Goal: Information Seeking & Learning: Learn about a topic

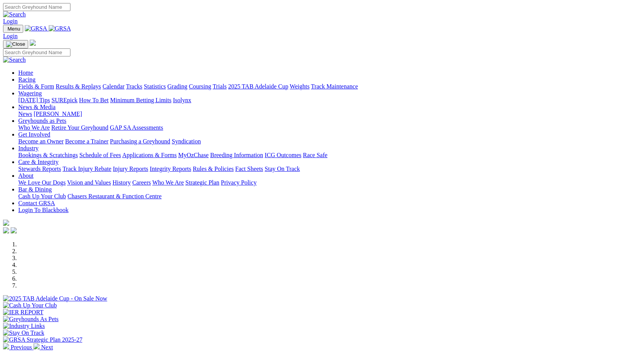
scroll to position [209, 0]
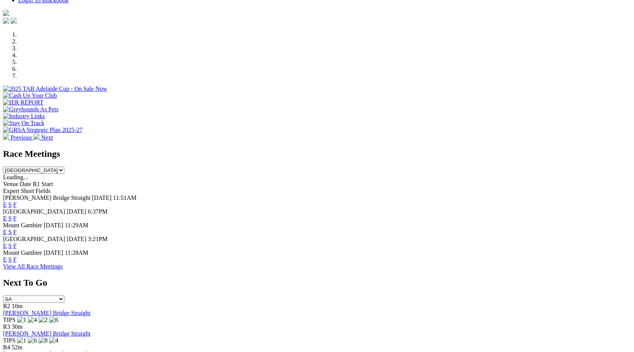
click at [17, 201] on link "F" at bounding box center [14, 204] width 3 height 6
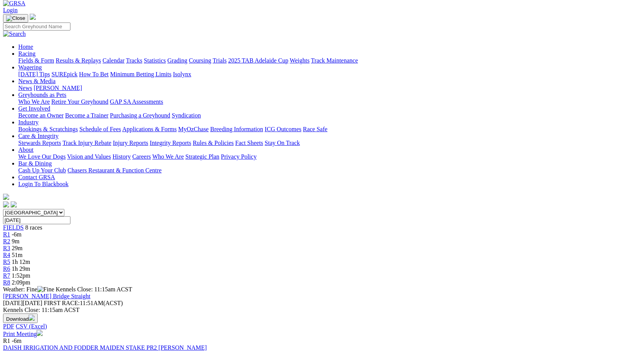
scroll to position [41, 0]
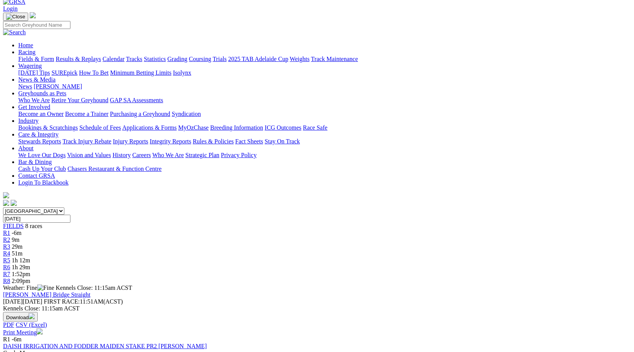
click at [22, 229] on span "-6m" at bounding box center [17, 232] width 10 height 6
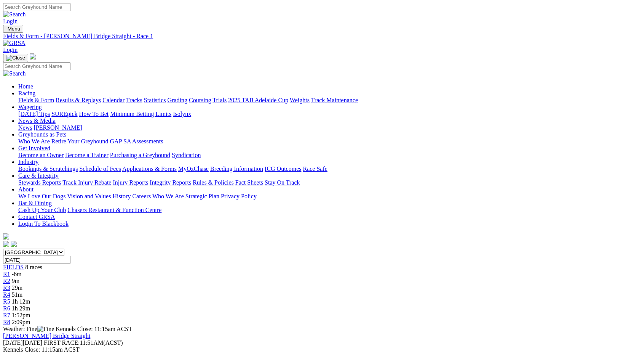
click at [10, 277] on span "R2" at bounding box center [6, 280] width 7 height 6
